Goal: Information Seeking & Learning: Learn about a topic

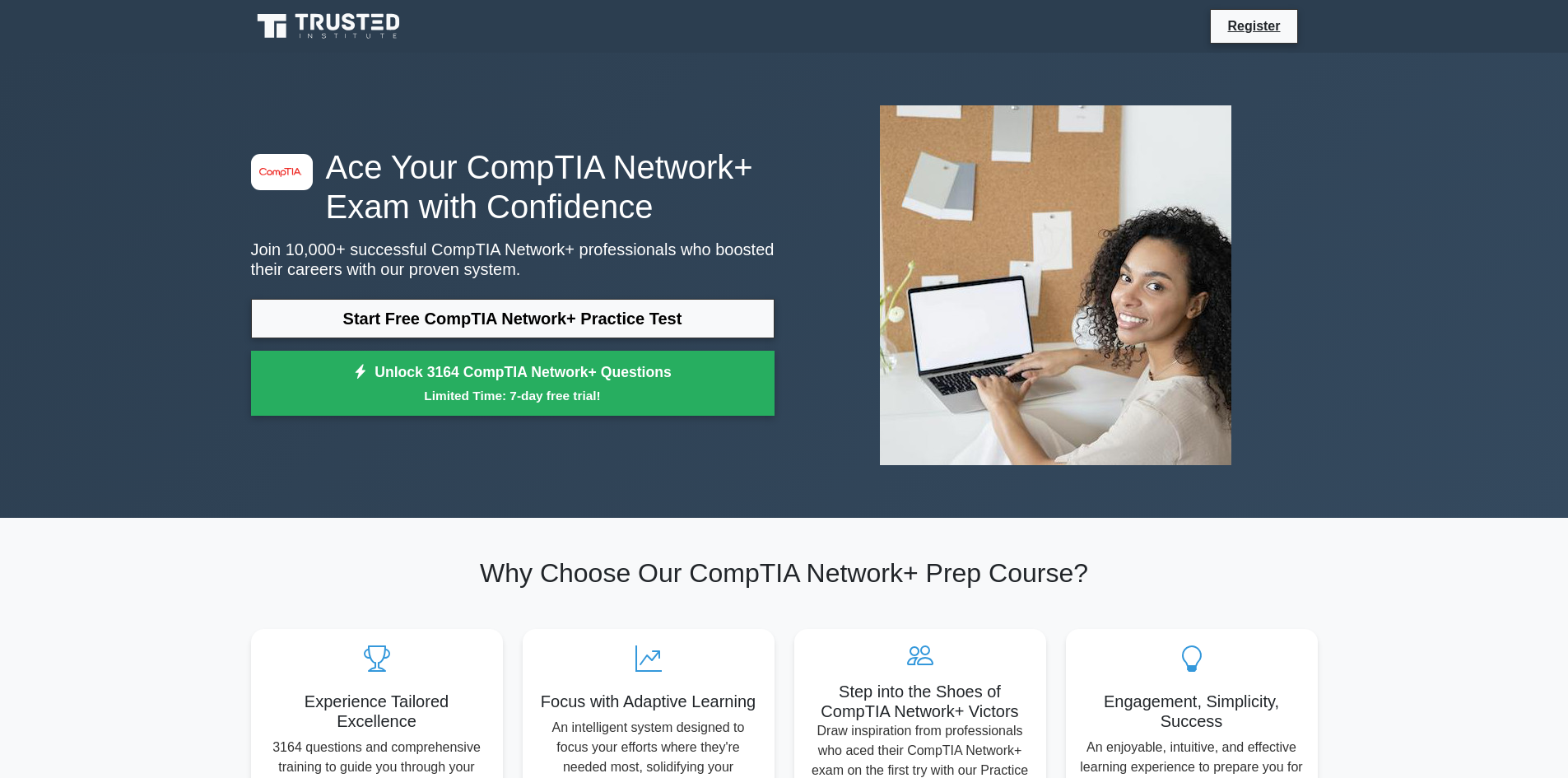
click at [445, 330] on link "Start Free CompTIA Network+ Practice Test" at bounding box center [513, 319] width 524 height 40
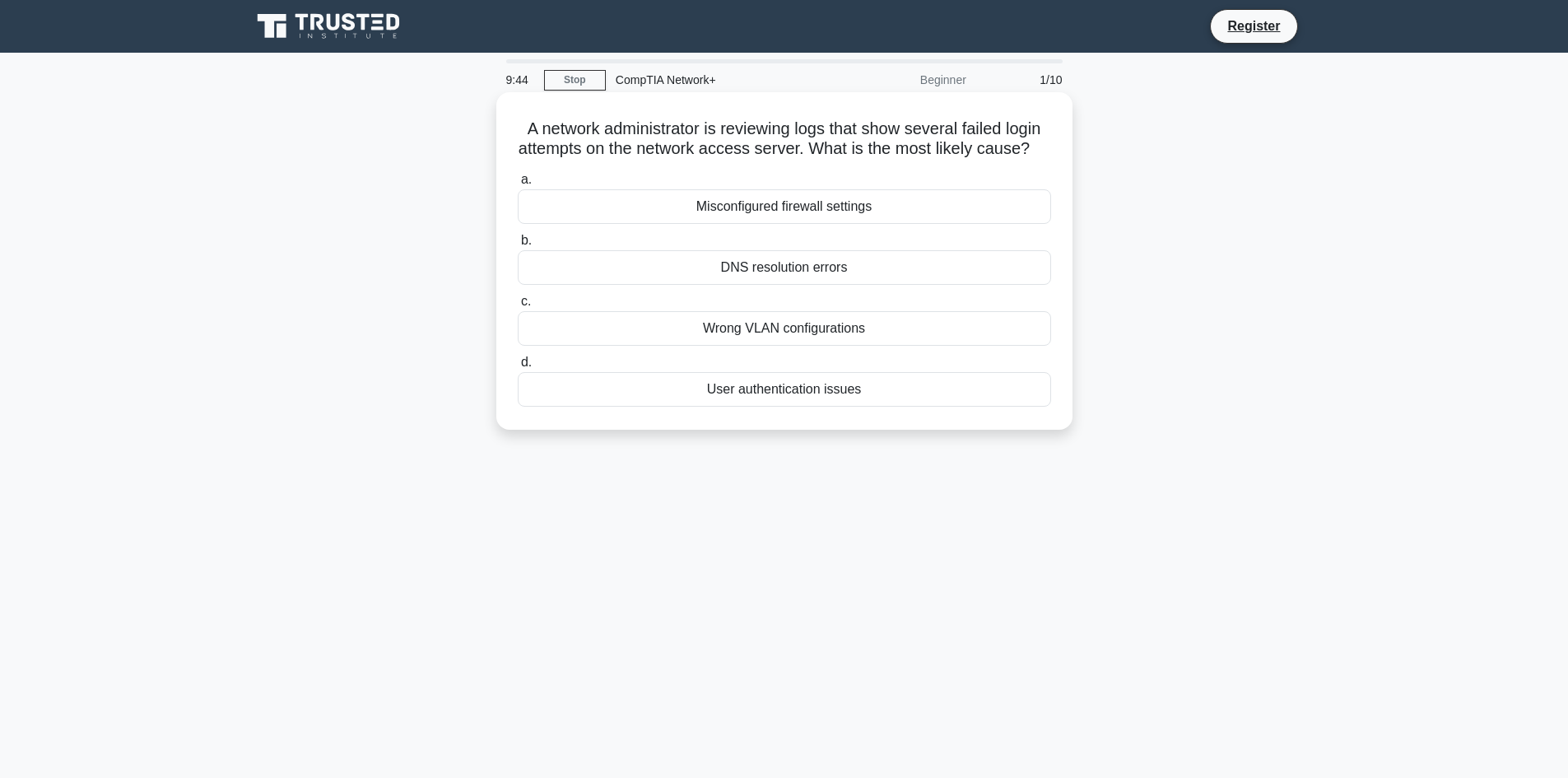
click at [696, 407] on div "User authentication issues" at bounding box center [784, 389] width 533 height 34
click at [517, 368] on input "d. User authentication issues" at bounding box center [517, 363] width 0 height 11
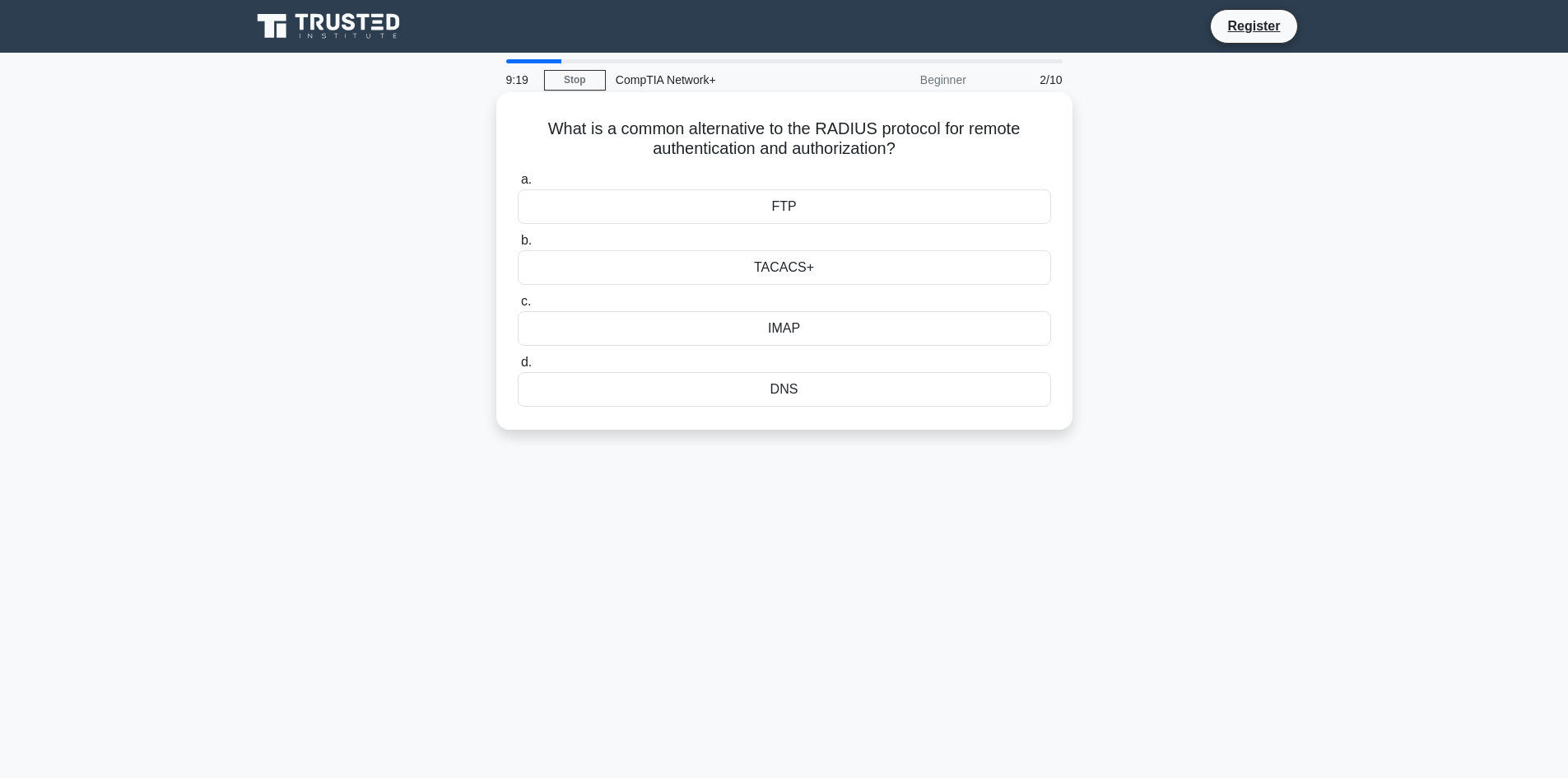
click at [790, 325] on div "IMAP" at bounding box center [784, 328] width 533 height 34
click at [517, 307] on input "c. IMAP" at bounding box center [517, 302] width 0 height 11
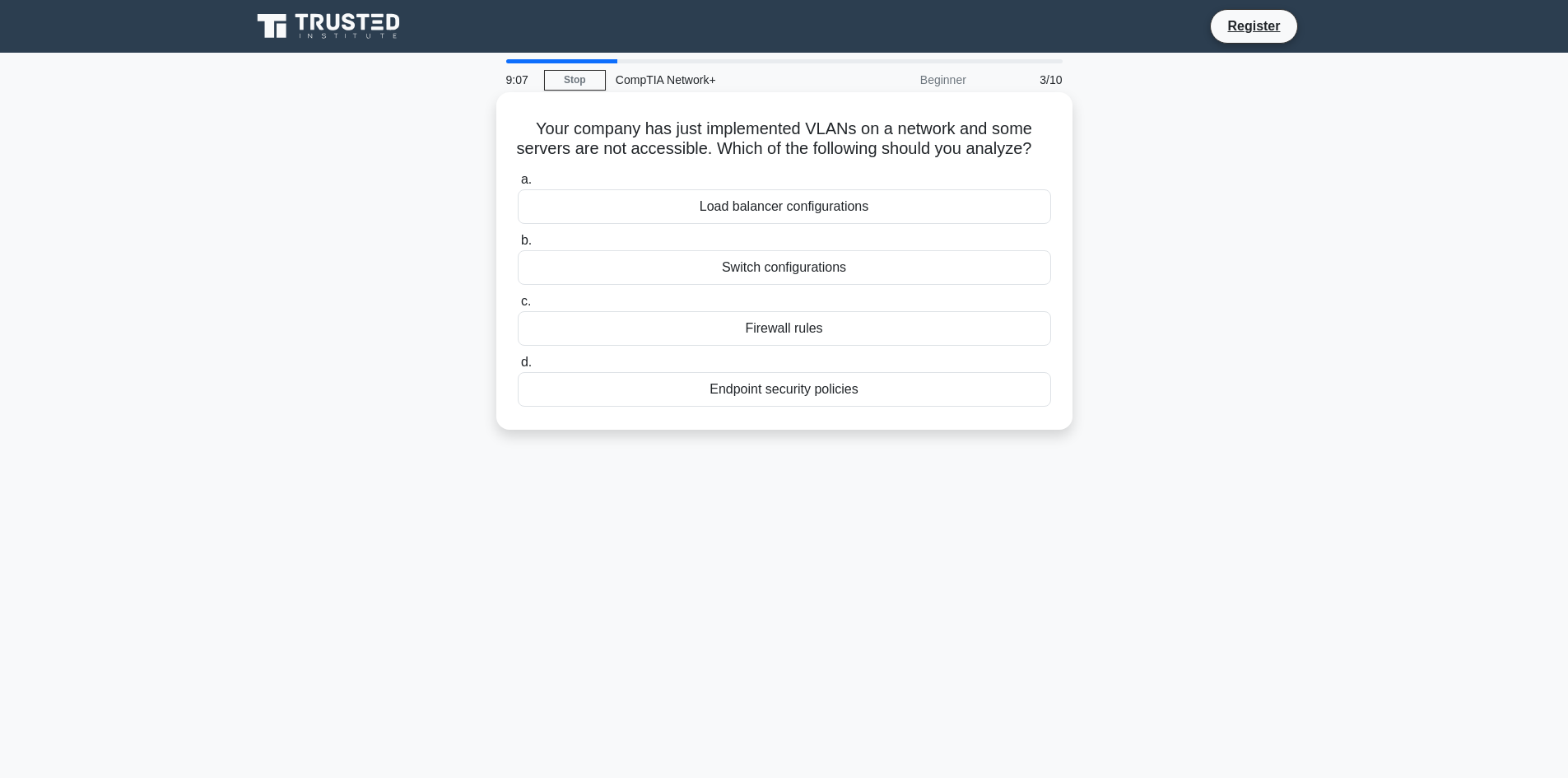
click at [805, 285] on div "Switch configurations" at bounding box center [784, 268] width 533 height 34
click at [517, 246] on input "b. Switch configurations" at bounding box center [517, 241] width 0 height 11
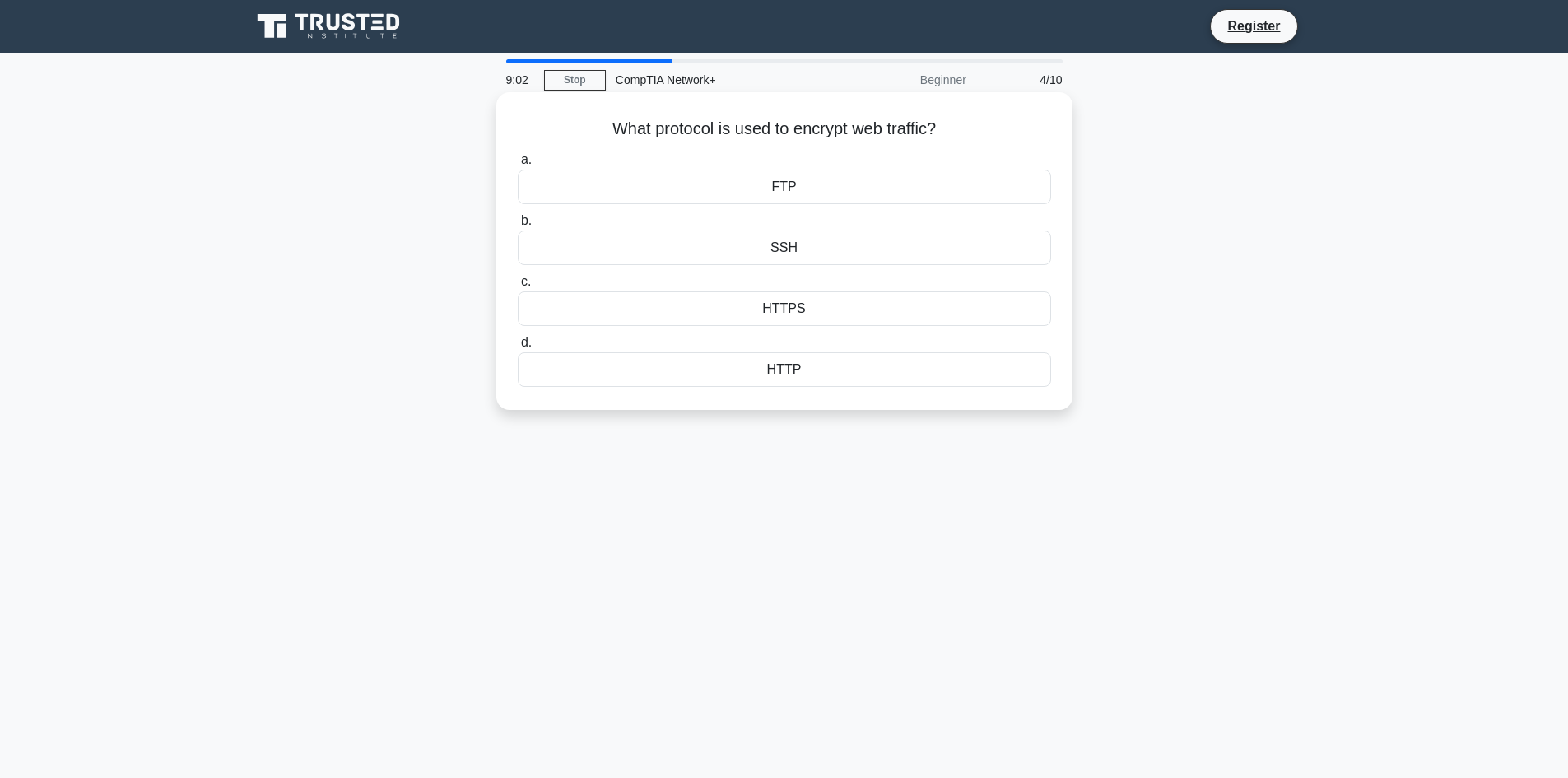
click at [778, 314] on div "HTTPS" at bounding box center [784, 308] width 533 height 34
click at [517, 287] on input "c. HTTPS" at bounding box center [517, 282] width 0 height 11
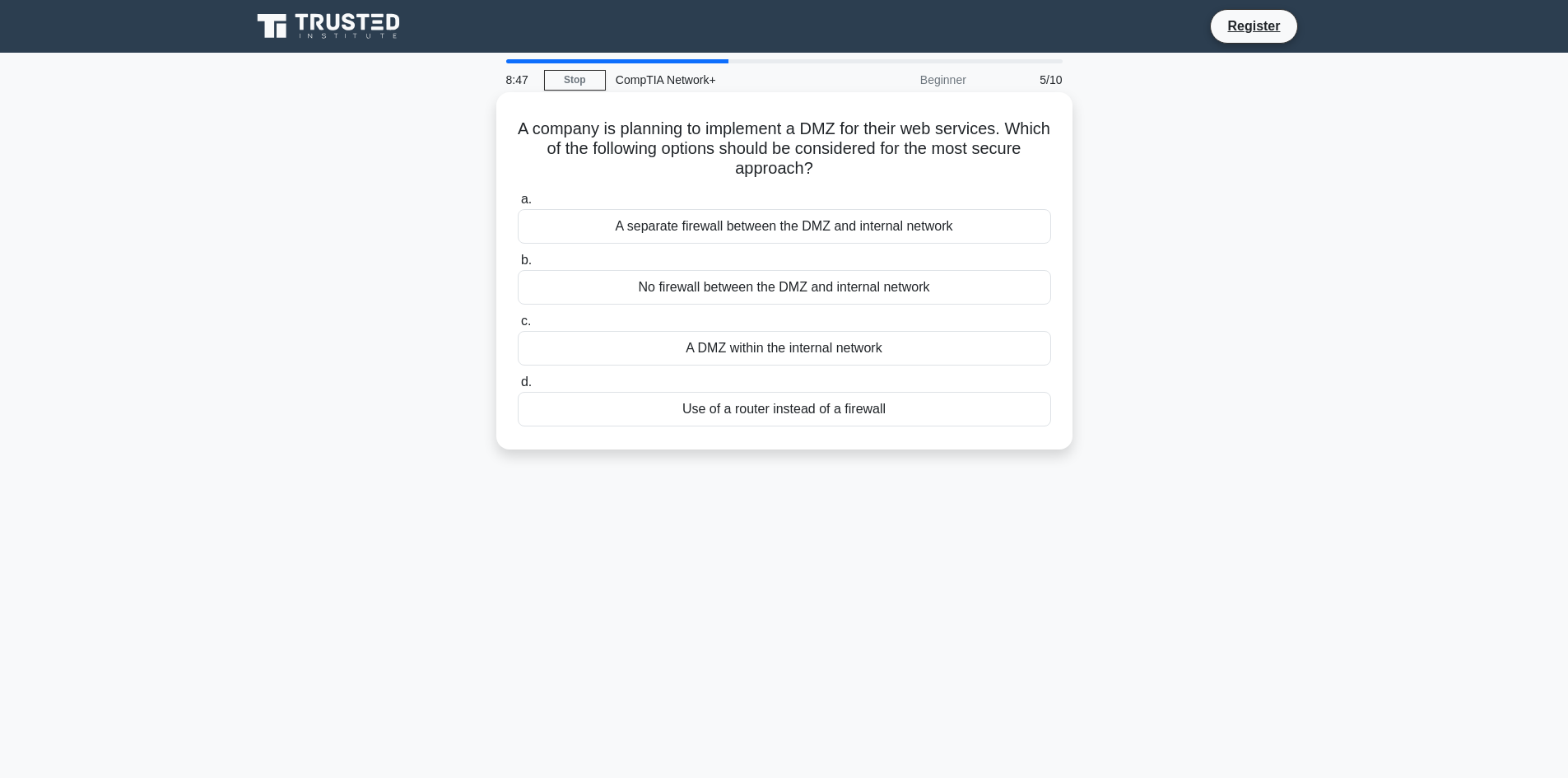
click at [758, 361] on div "A DMZ within the internal network" at bounding box center [784, 348] width 533 height 34
click at [517, 327] on input "c. A DMZ within the internal network" at bounding box center [517, 322] width 0 height 11
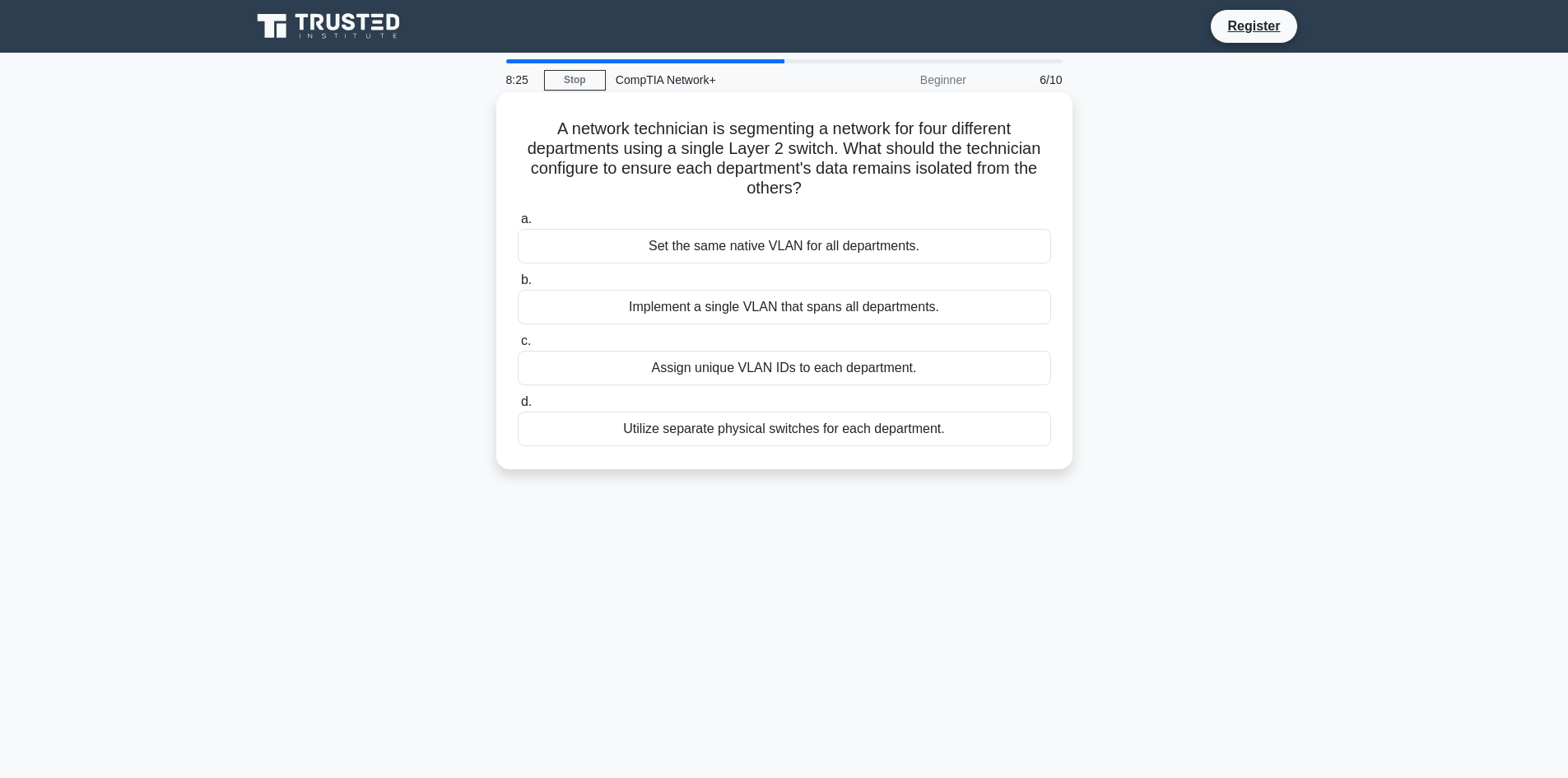
click at [631, 376] on div "Assign unique VLAN IDs to each department." at bounding box center [784, 367] width 533 height 34
click at [517, 347] on input "c. Assign unique VLAN IDs to each department." at bounding box center [517, 341] width 0 height 11
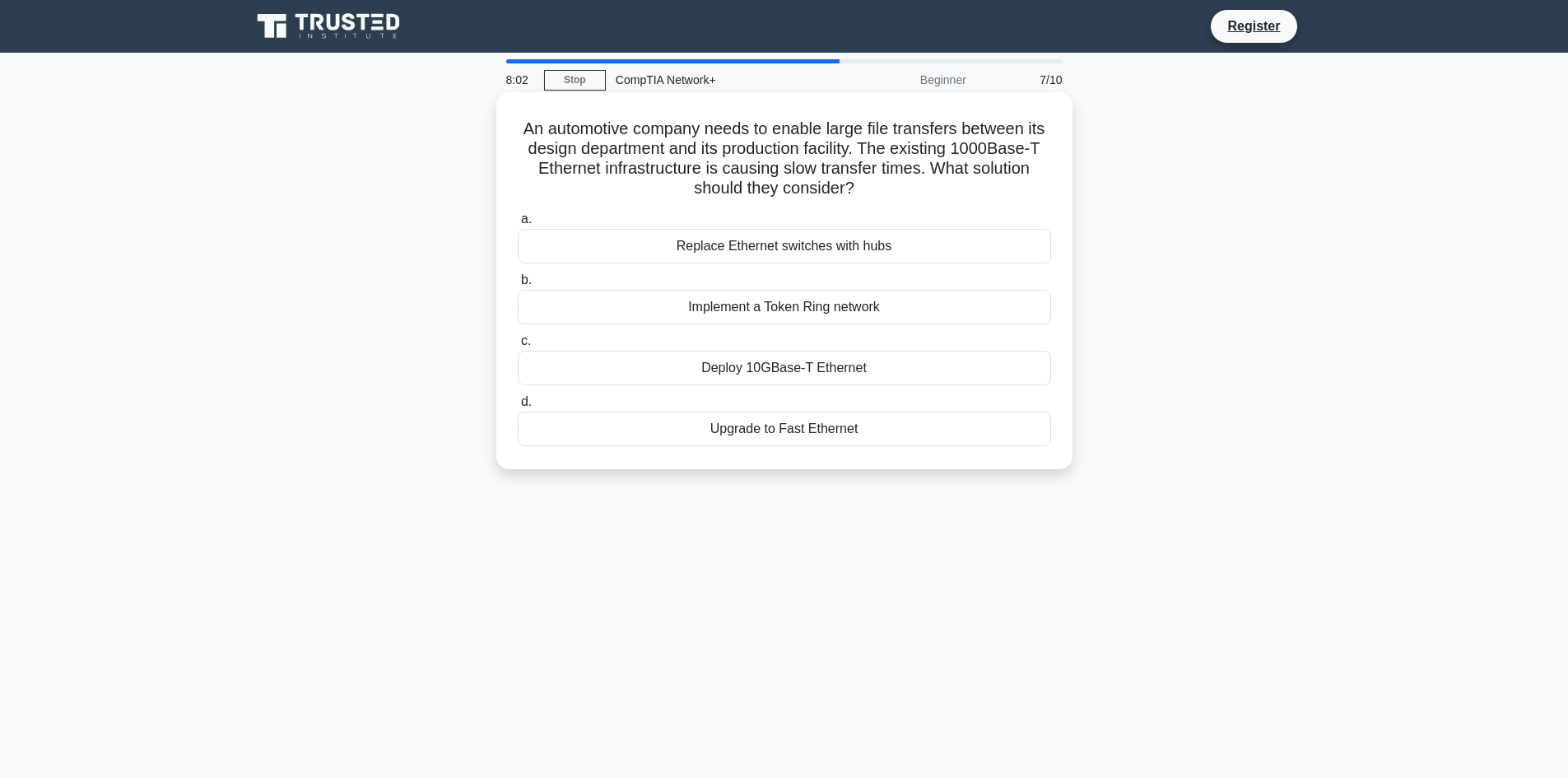
click at [686, 369] on div "Deploy 10GBase-T Ethernet" at bounding box center [784, 367] width 533 height 34
click at [517, 347] on input "c. Deploy 10GBase-T Ethernet" at bounding box center [517, 341] width 0 height 11
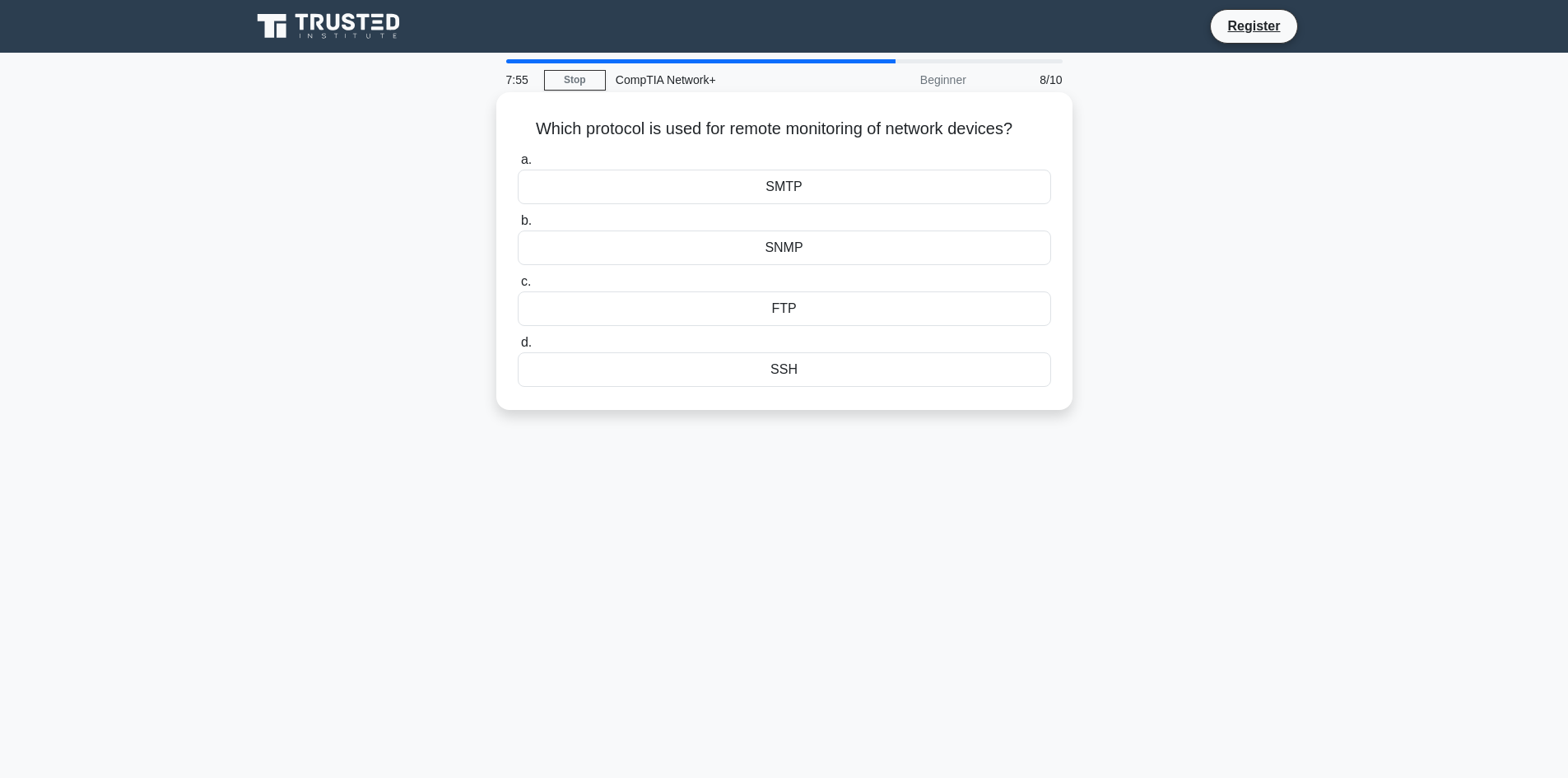
click at [783, 369] on div "SSH" at bounding box center [784, 369] width 533 height 34
click at [517, 349] on input "d. SSH" at bounding box center [517, 343] width 0 height 11
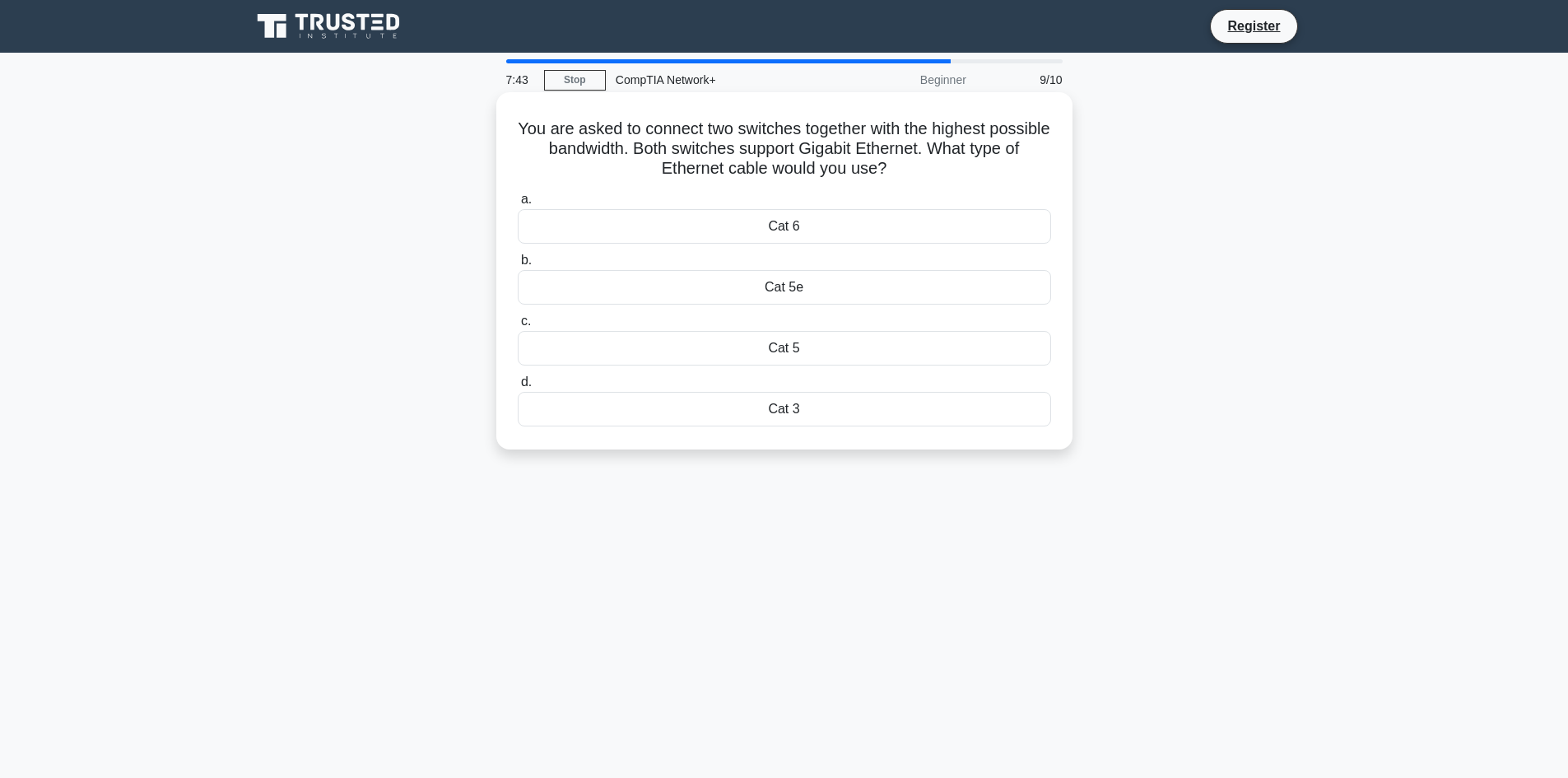
click at [775, 234] on div "Cat 6" at bounding box center [784, 226] width 533 height 34
click at [517, 205] on input "a. Cat 6" at bounding box center [517, 199] width 0 height 11
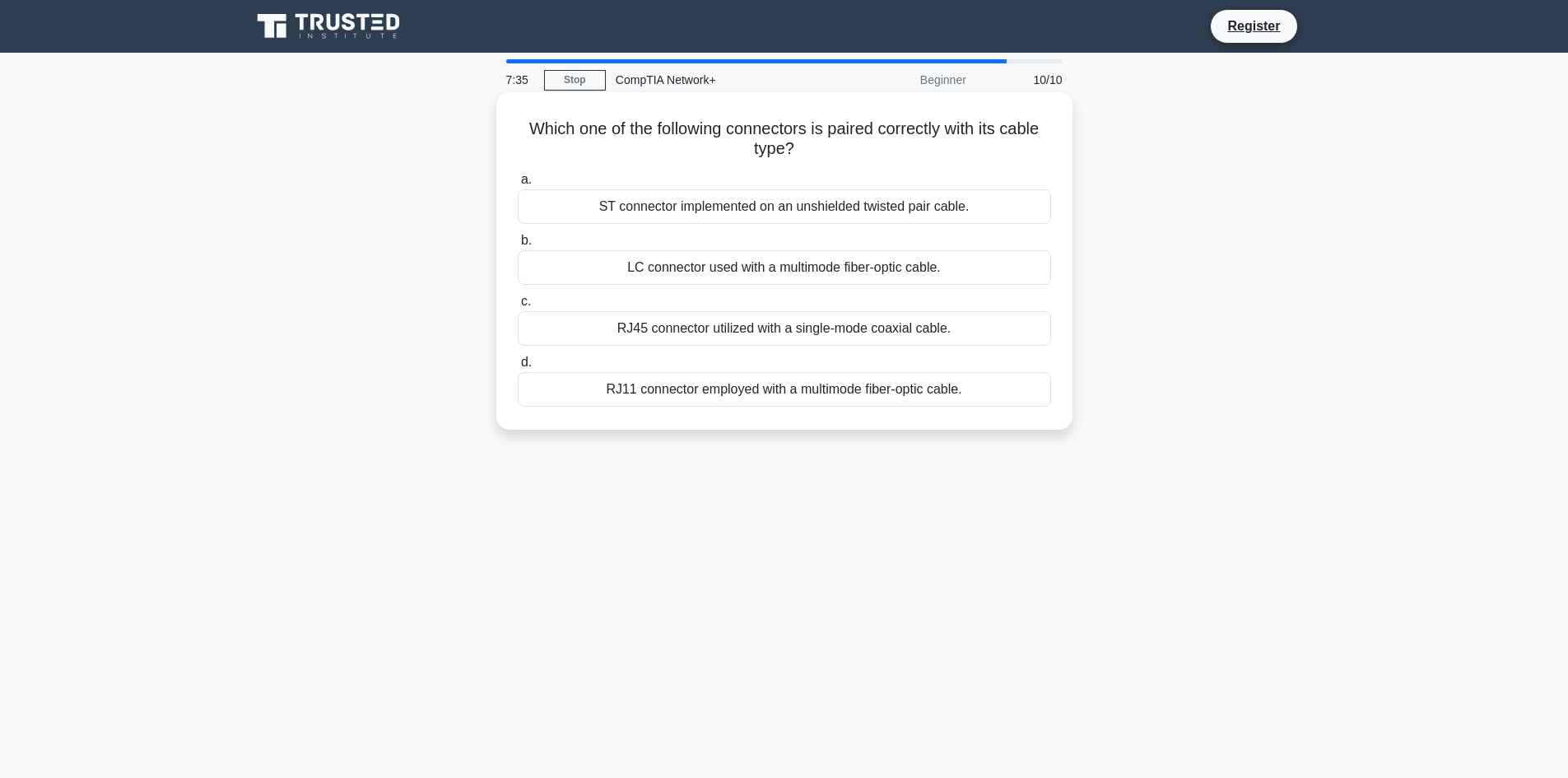
click at [684, 398] on div "RJ11 connector employed with a multimode fiber-optic cable." at bounding box center [784, 389] width 533 height 34
click at [517, 368] on input "d. RJ11 connector employed with a multimode fiber-optic cable." at bounding box center [517, 363] width 0 height 11
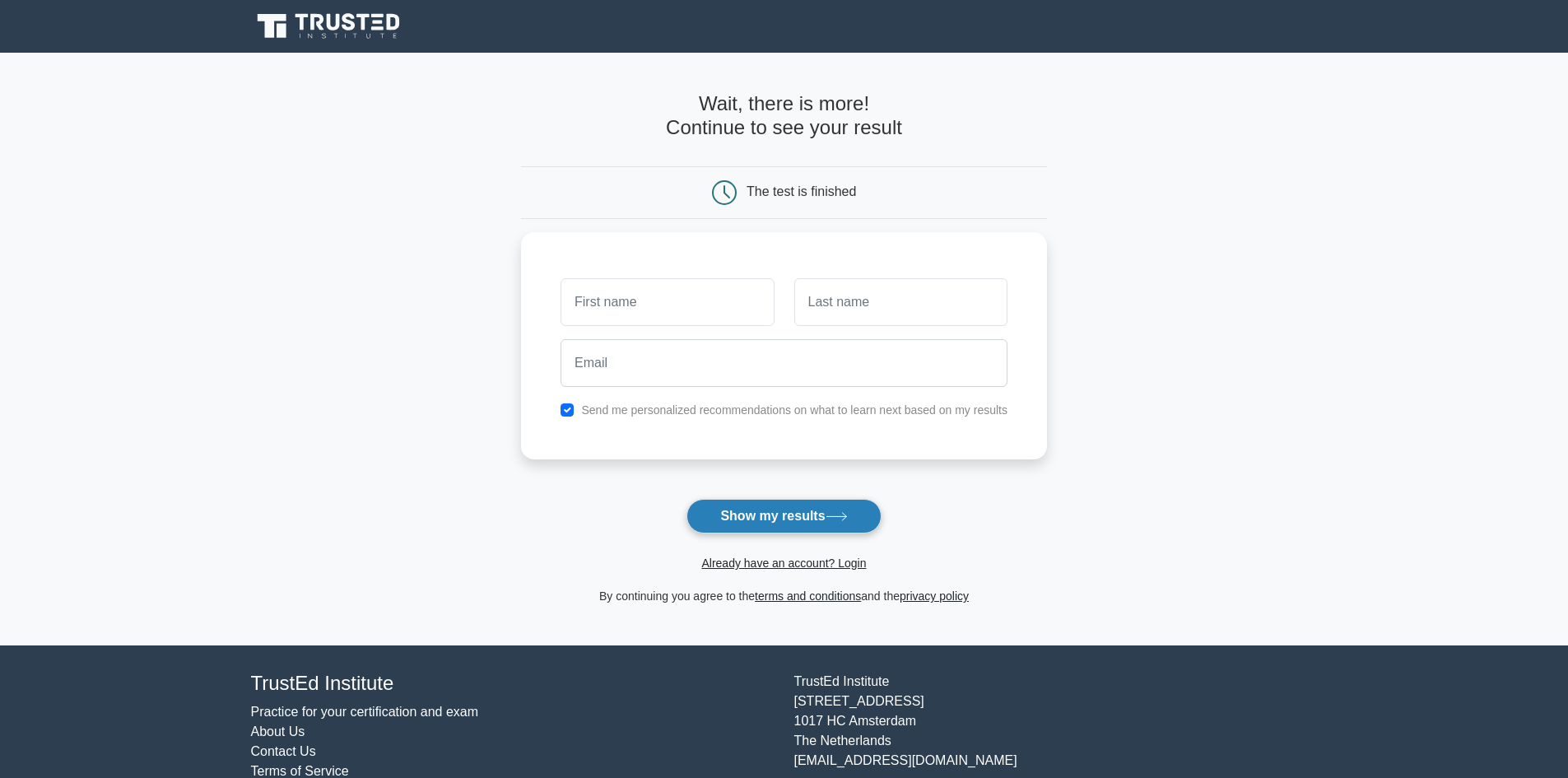
click at [800, 532] on button "Show my results" at bounding box center [783, 516] width 194 height 34
type input "NM"
click at [798, 310] on input "text" at bounding box center [900, 297] width 213 height 48
type input "MM"
click at [773, 515] on button "Show my results" at bounding box center [783, 516] width 194 height 34
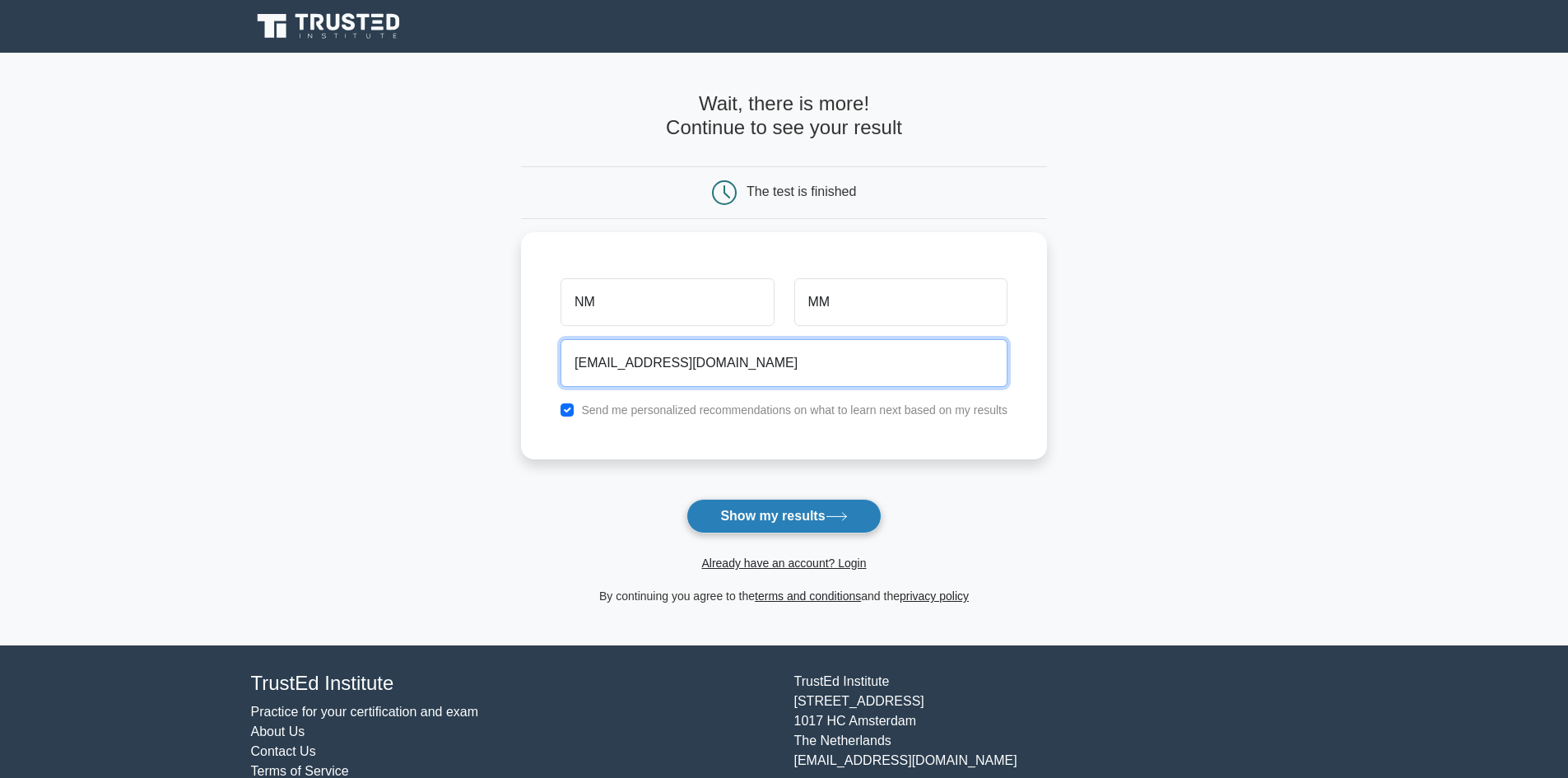
type input "[EMAIL_ADDRESS][DOMAIN_NAME]"
click at [744, 520] on button "Show my results" at bounding box center [783, 516] width 194 height 34
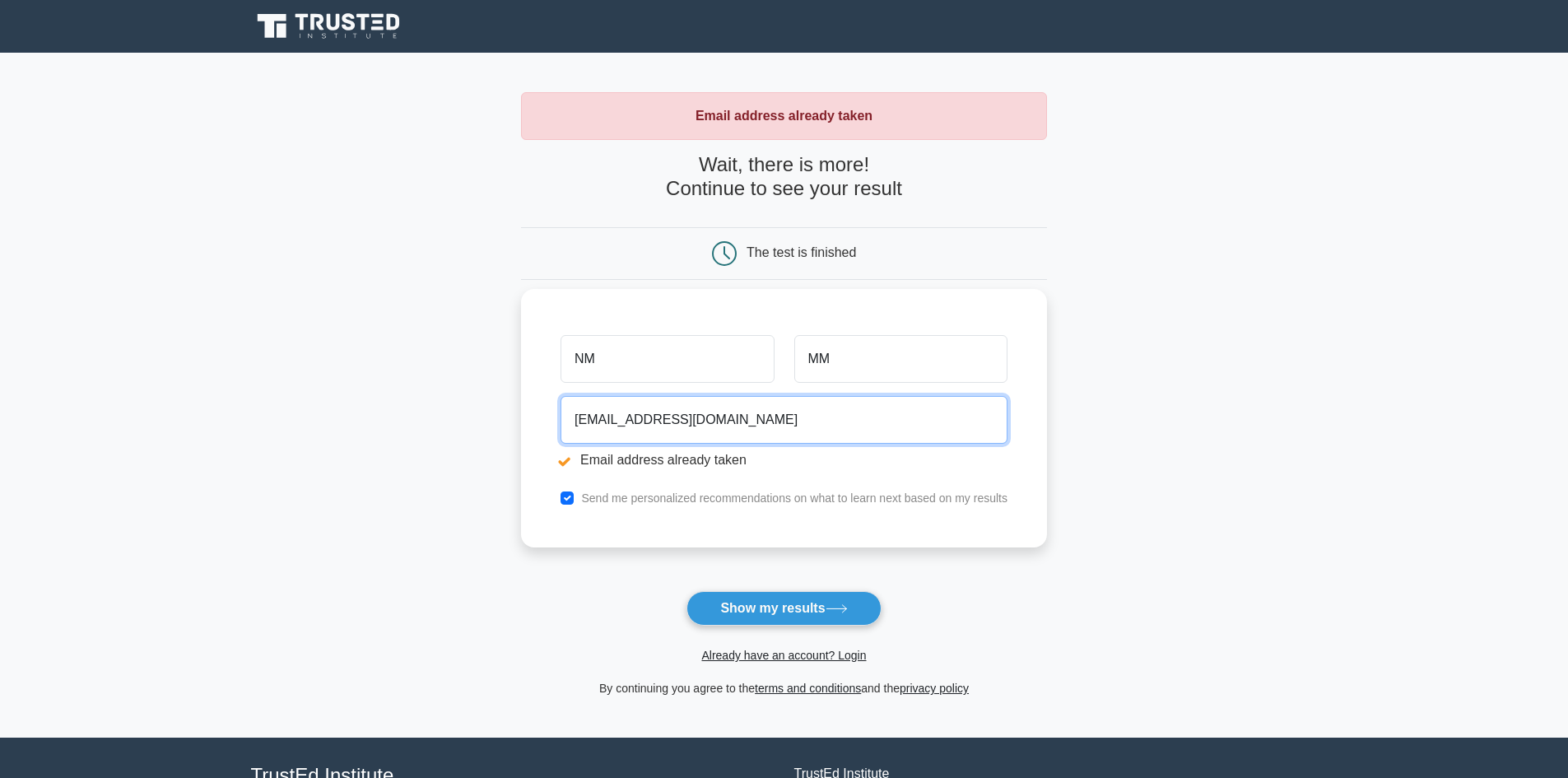
click at [618, 420] on input "MMMMMM@GMAIL.COM" at bounding box center [784, 420] width 447 height 48
type input "MMMM45674MM@GMAIL.COM"
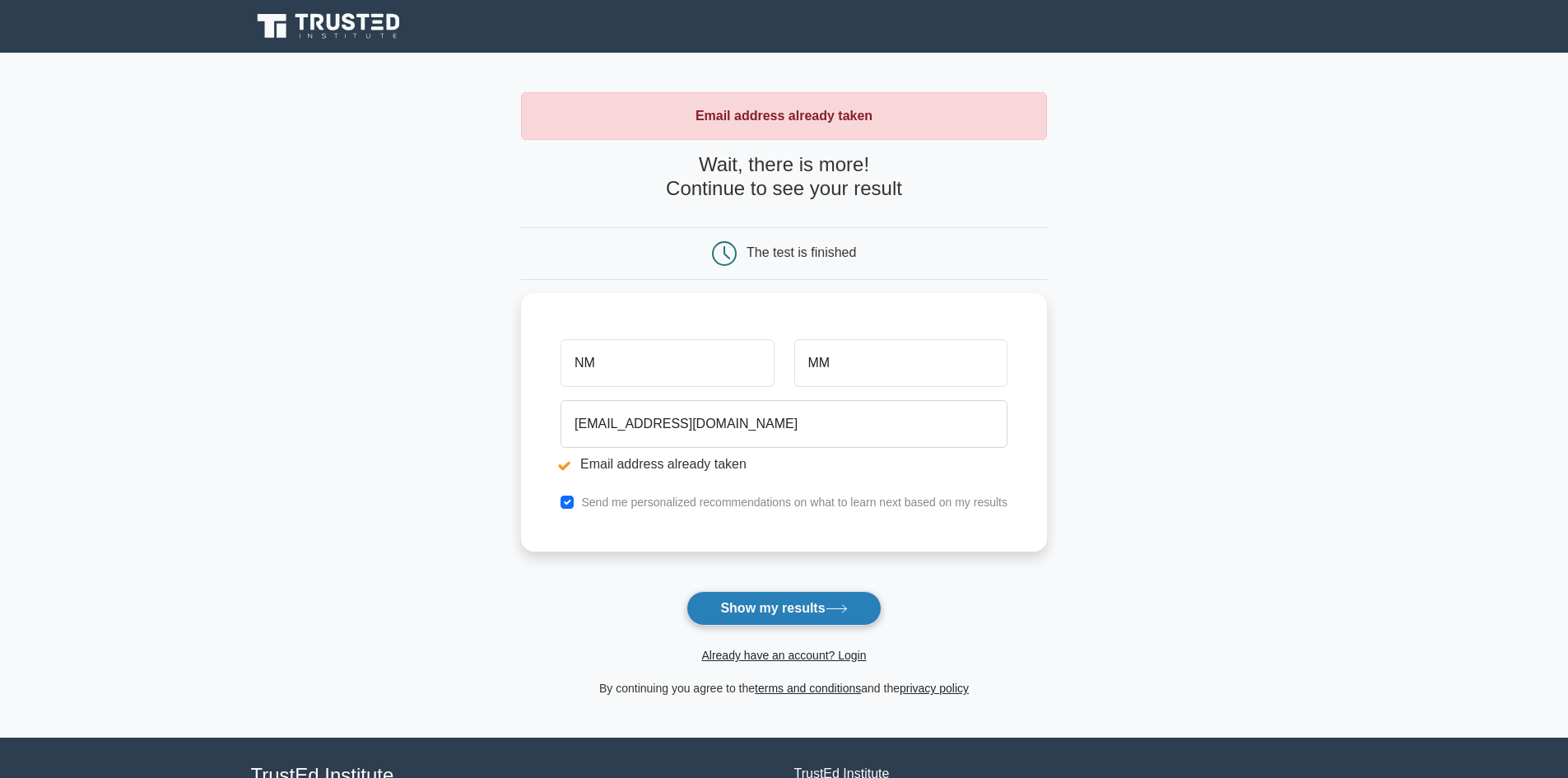
click at [762, 598] on button "Show my results" at bounding box center [783, 608] width 194 height 34
